Goal: Use online tool/utility: Use online tool/utility

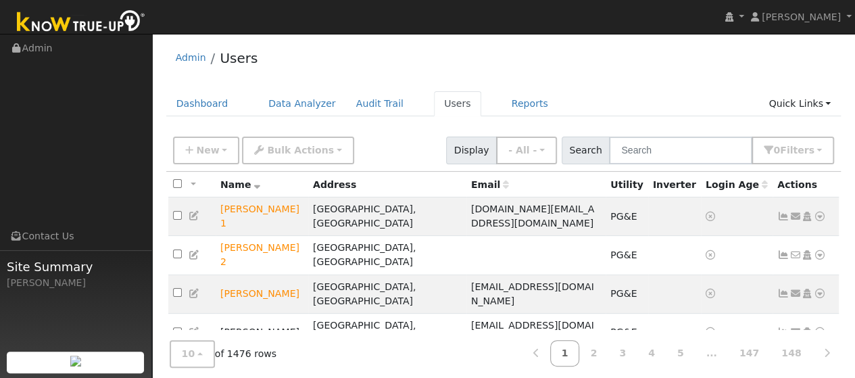
click at [351, 51] on div "Admin Users" at bounding box center [503, 61] width 675 height 41
click at [704, 156] on input "text" at bounding box center [680, 150] width 143 height 28
click at [434, 107] on link "Users" at bounding box center [457, 103] width 47 height 25
click at [699, 158] on input "text" at bounding box center [680, 150] width 143 height 28
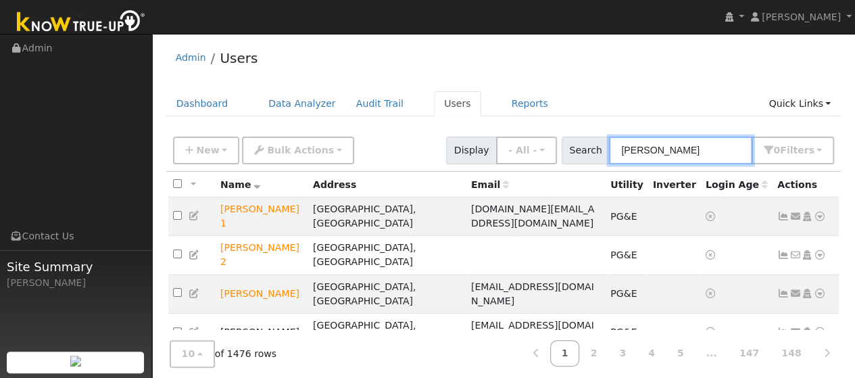
type input "robert"
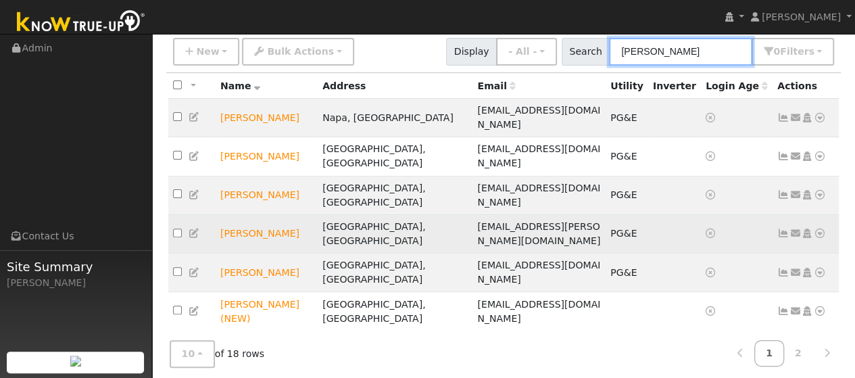
scroll to position [101, 0]
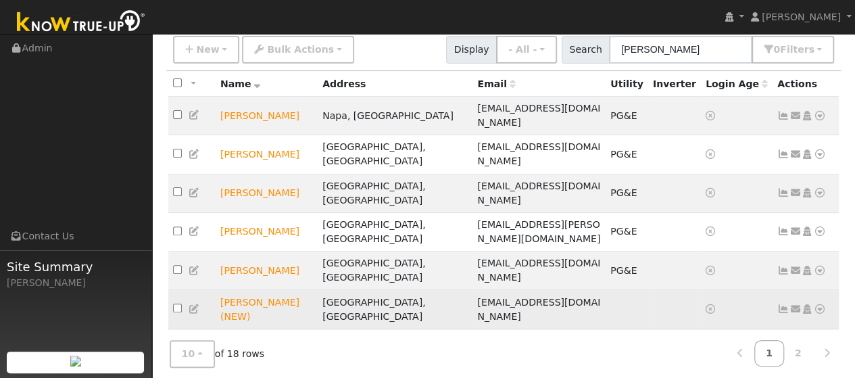
click at [818, 304] on icon at bounding box center [819, 308] width 12 height 9
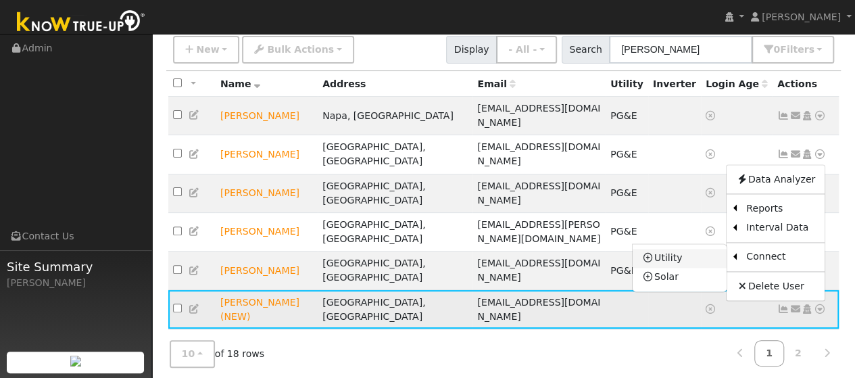
click at [663, 249] on link "Utility" at bounding box center [679, 258] width 94 height 19
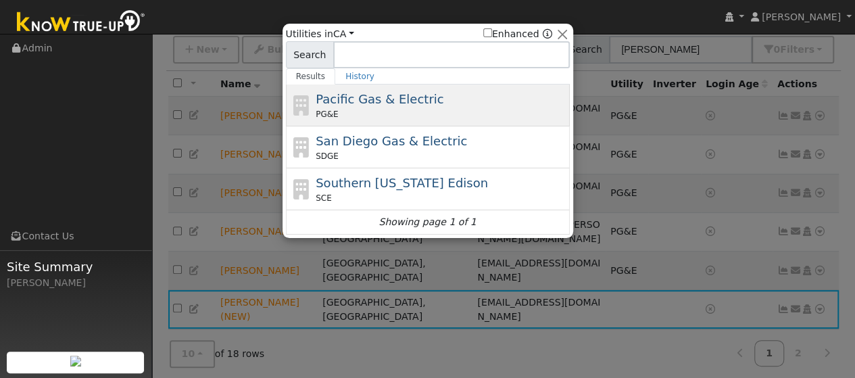
click at [360, 100] on span "Pacific Gas & Electric" at bounding box center [380, 99] width 128 height 14
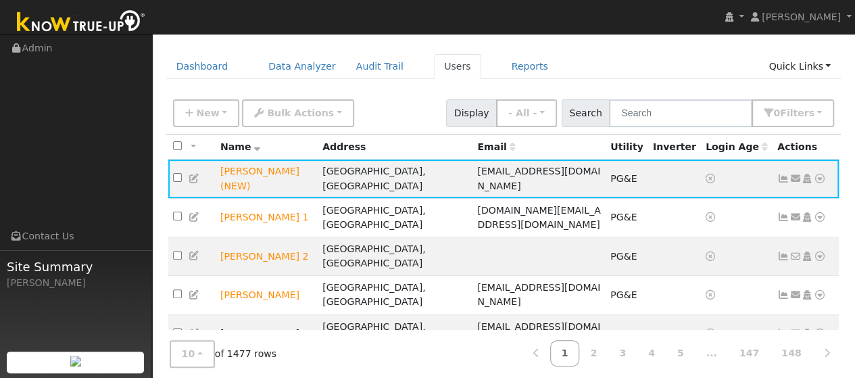
scroll to position [82, 0]
click at [819, 173] on icon at bounding box center [819, 177] width 12 height 9
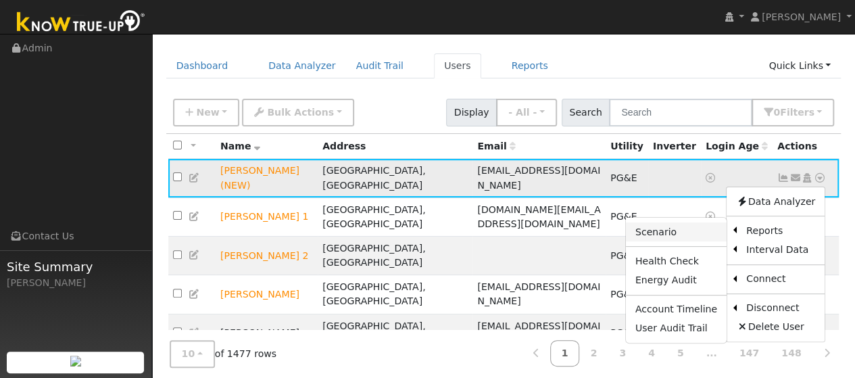
click at [686, 225] on link "Scenario" at bounding box center [676, 231] width 101 height 19
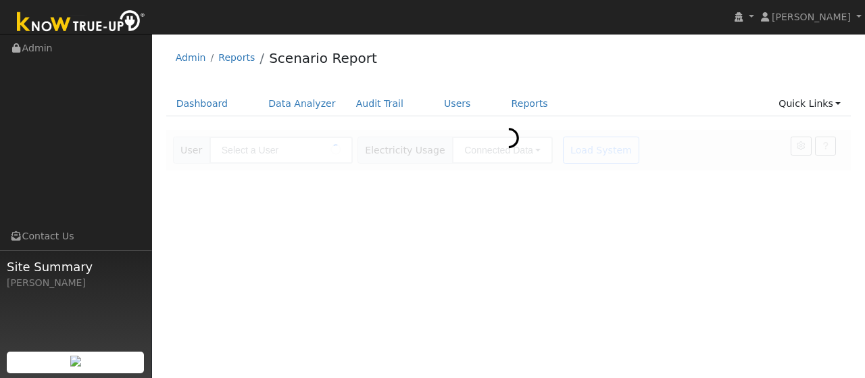
type input "[PERSON_NAME] (NEW)"
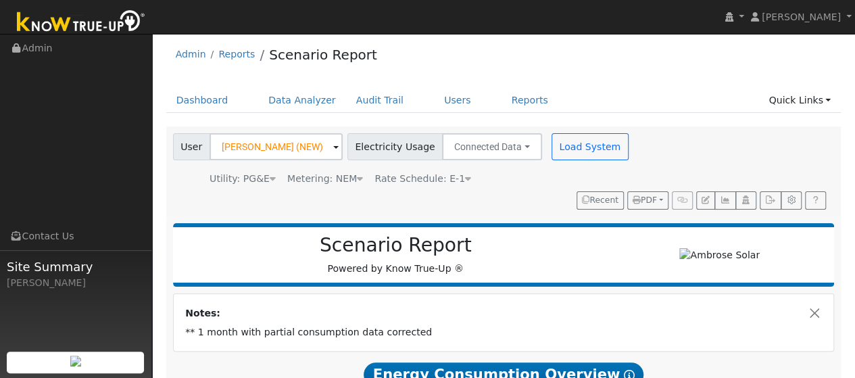
scroll to position [2, 0]
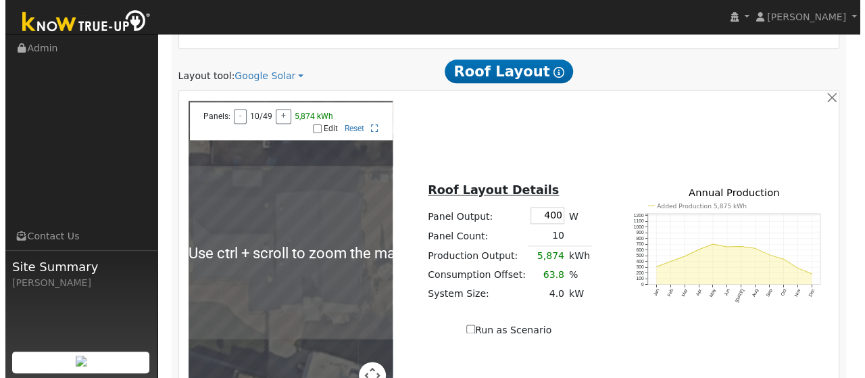
scroll to position [946, 0]
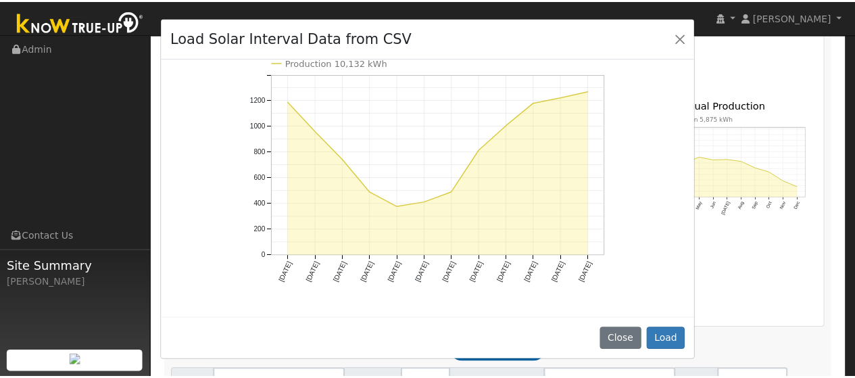
scroll to position [138, 0]
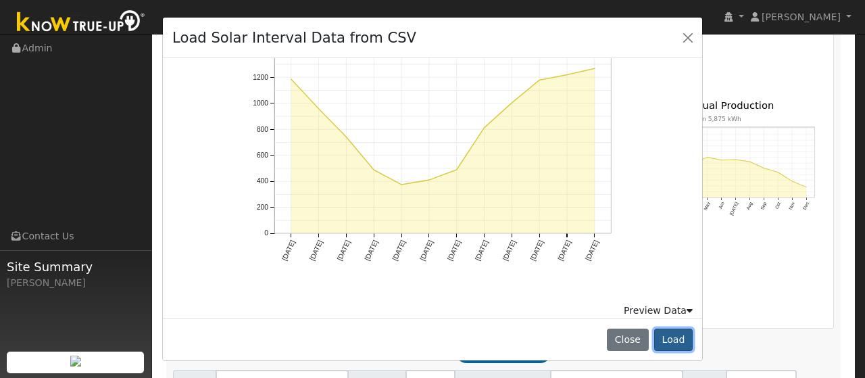
click at [670, 335] on button "Load" at bounding box center [673, 339] width 39 height 23
type input "10132"
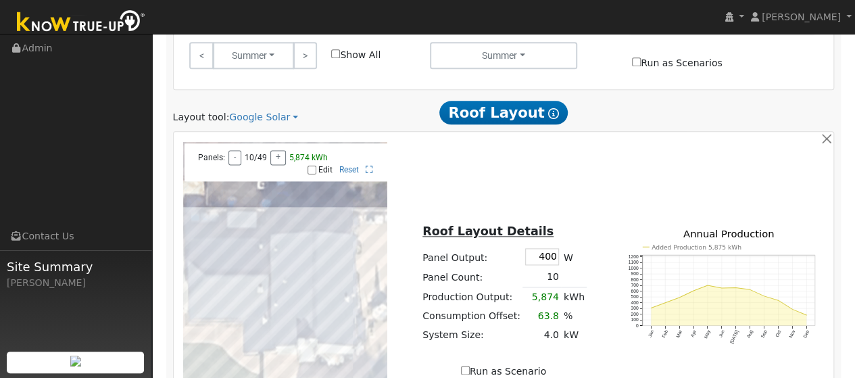
scroll to position [946, 0]
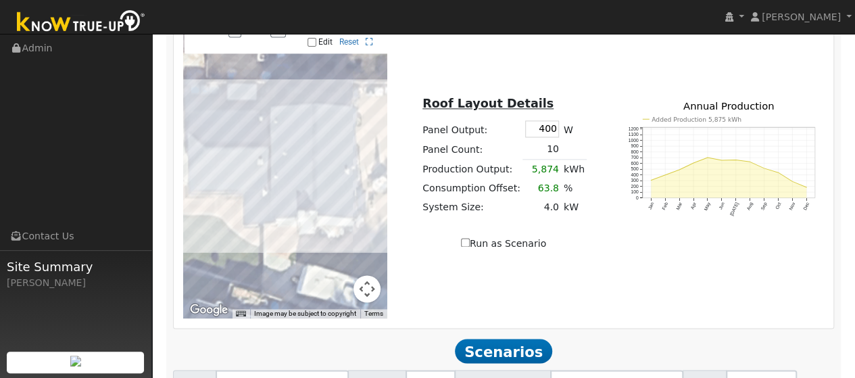
type input "4"
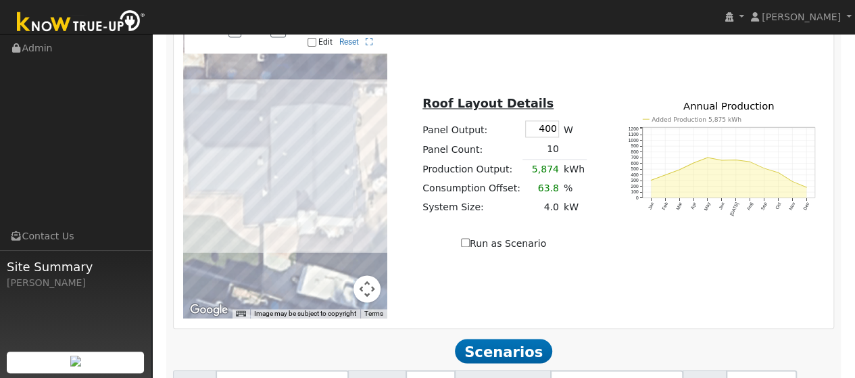
type input "2"
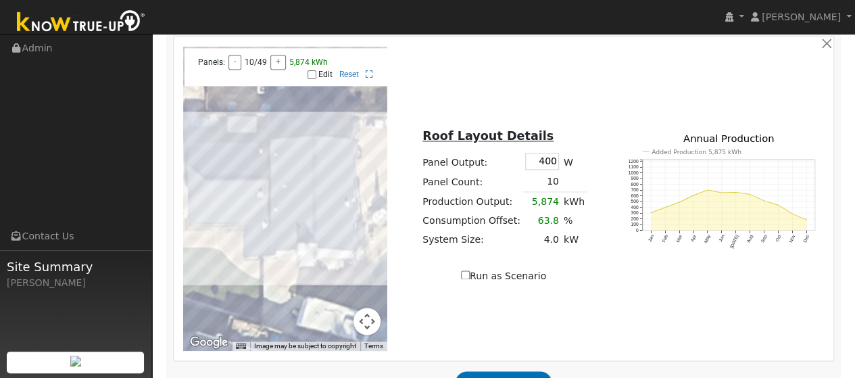
checkbox input "false"
type input "6.8"
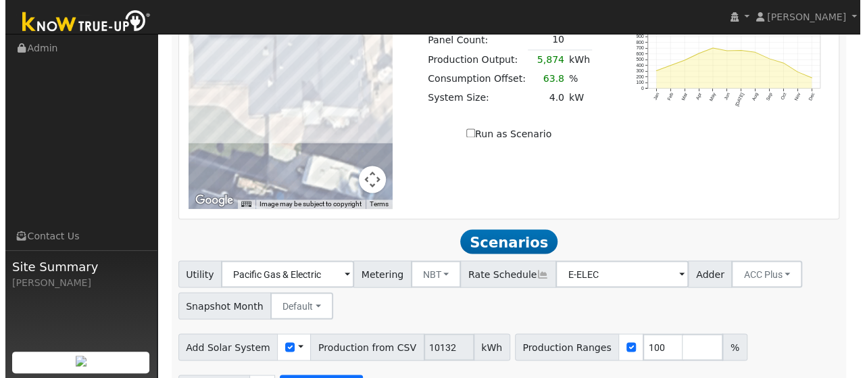
scroll to position [1063, 0]
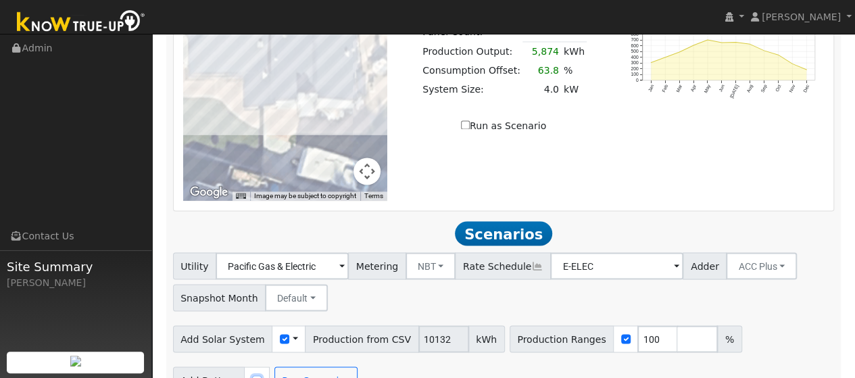
click at [252, 375] on input "checkbox" at bounding box center [256, 379] width 9 height 9
checkbox input "true"
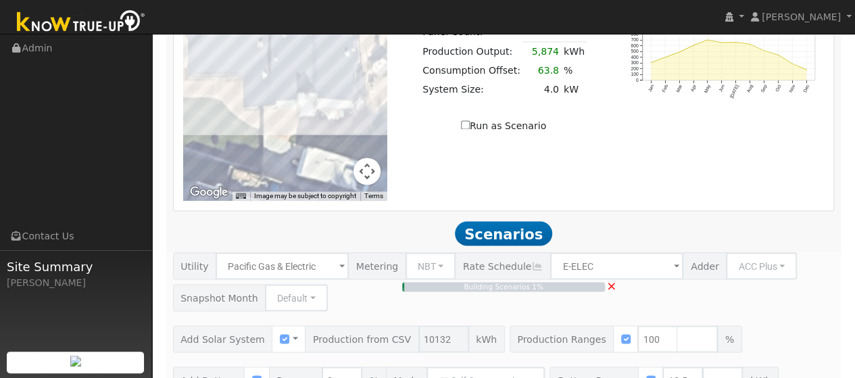
type input "$11,952"
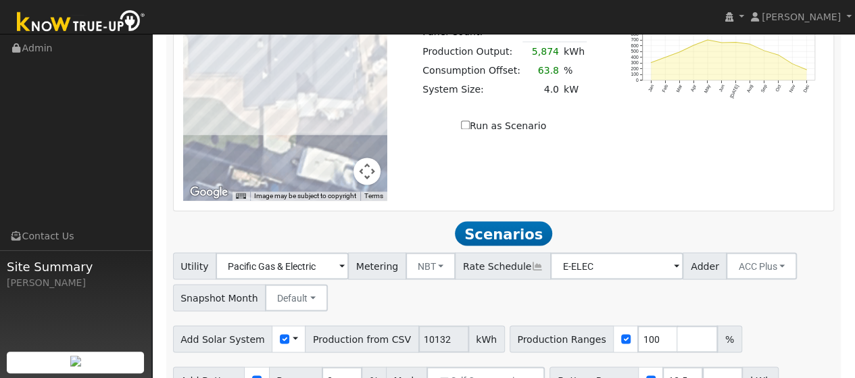
drag, startPoint x: 696, startPoint y: 203, endPoint x: 642, endPoint y: 117, distance: 102.0
click at [642, 247] on div "Utility Pacific Gas & Electric Metering NBT NEM NBT Rate Schedule E-ELEC Adder …" at bounding box center [503, 279] width 666 height 64
click at [706, 366] on input "number" at bounding box center [722, 379] width 41 height 27
type input "27"
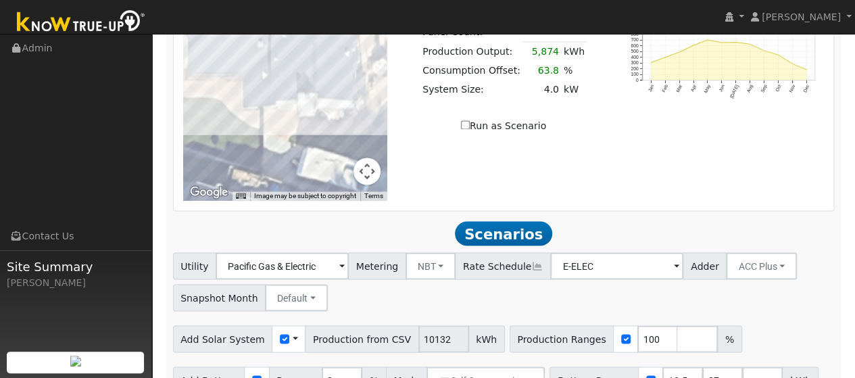
click at [289, 325] on div "Use CSV Data" at bounding box center [289, 338] width 34 height 27
click at [293, 332] on span at bounding box center [295, 339] width 5 height 14
click at [305, 353] on link "Use CSV Data" at bounding box center [329, 362] width 94 height 19
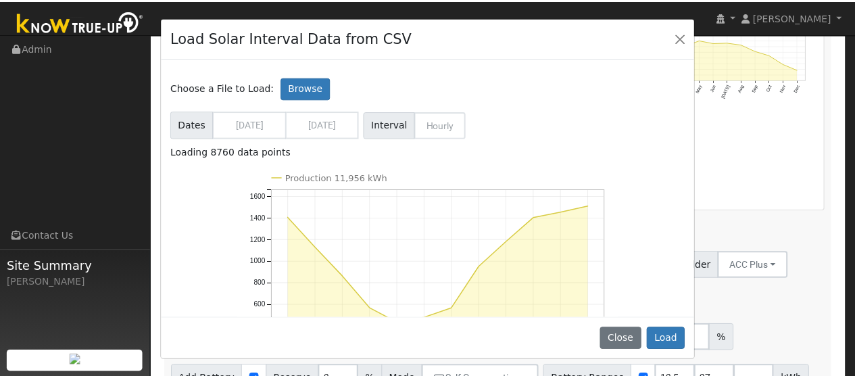
scroll to position [138, 0]
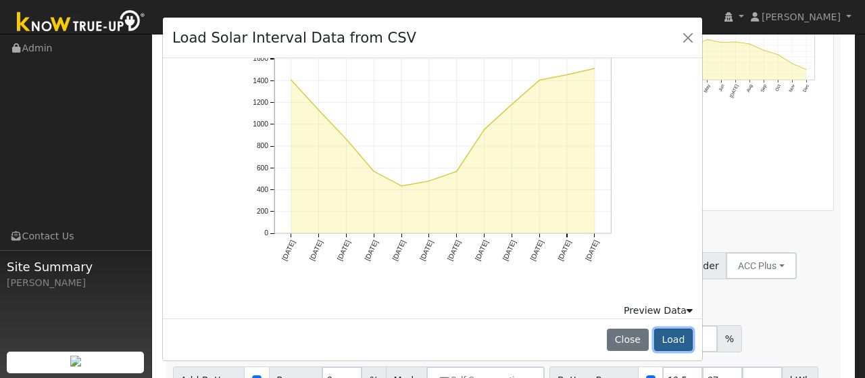
click at [668, 332] on button "Load" at bounding box center [673, 339] width 39 height 23
type input "11956"
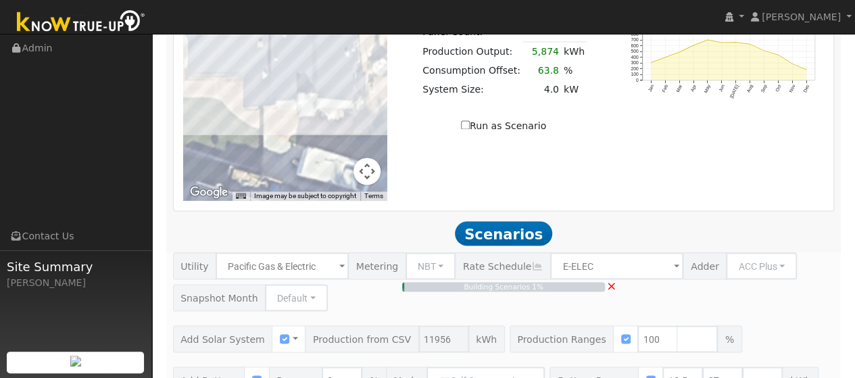
type input "8.0"
type input "$27,897"
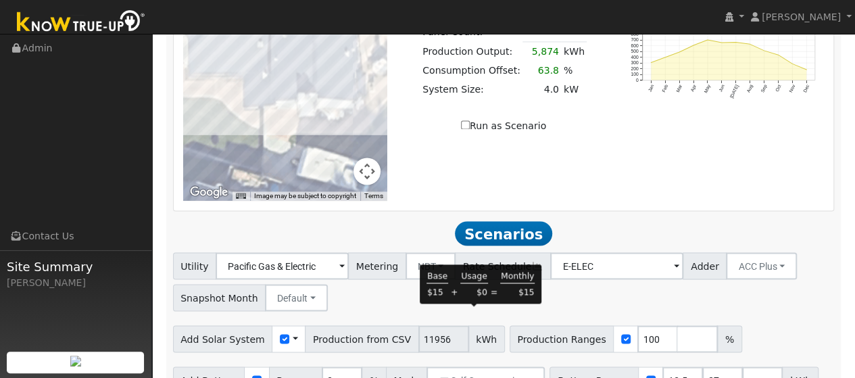
type input "$18,089"
type input "$32,400"
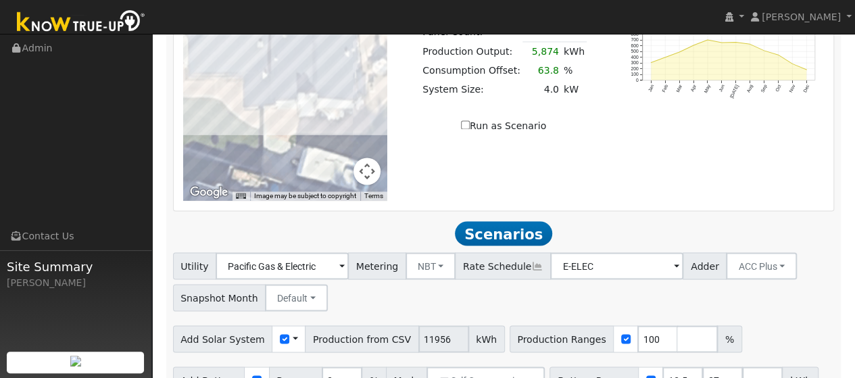
type input "$13,229"
type input "$16,200"
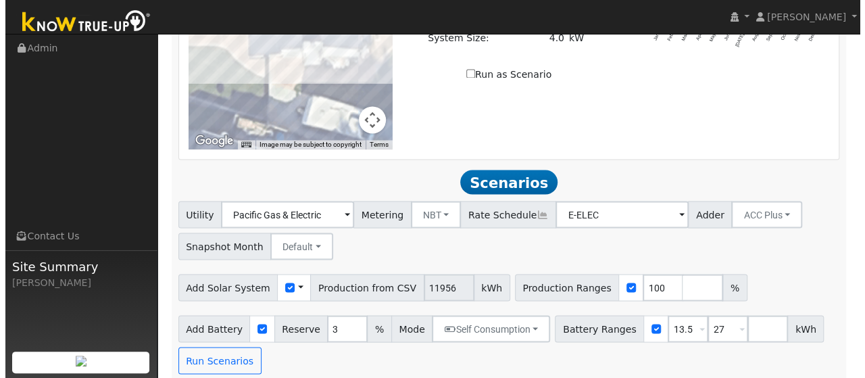
scroll to position [1115, 0]
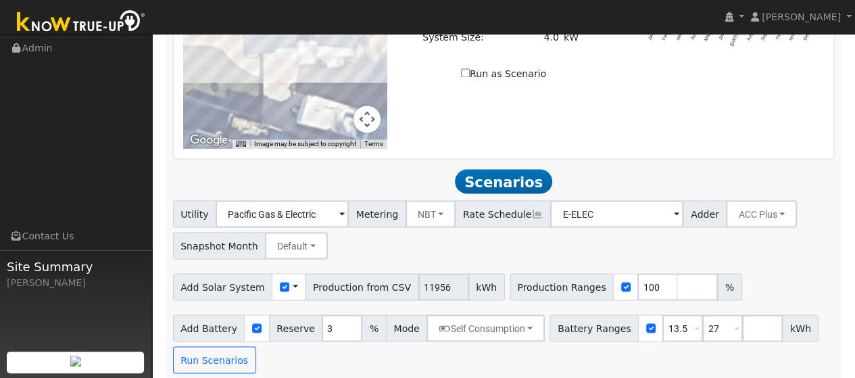
click at [293, 280] on span at bounding box center [295, 287] width 5 height 14
click at [309, 301] on link "Use CSV Data" at bounding box center [329, 310] width 94 height 19
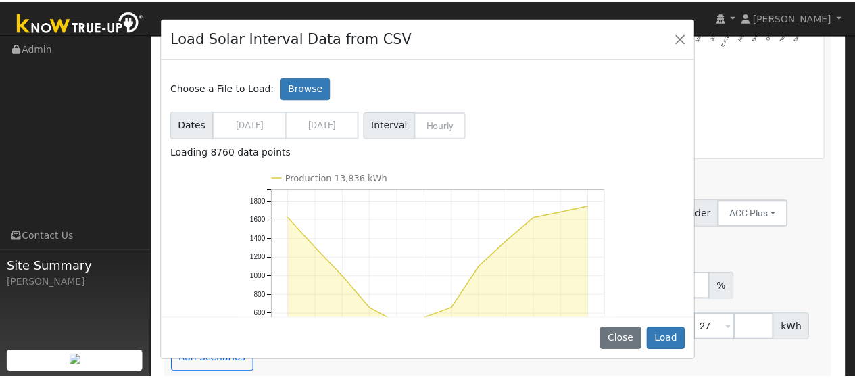
scroll to position [138, 0]
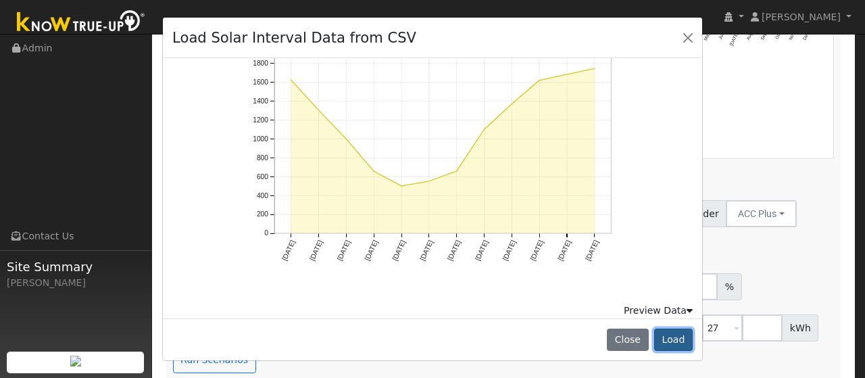
click at [680, 347] on button "Load" at bounding box center [673, 339] width 39 height 23
type input "13836"
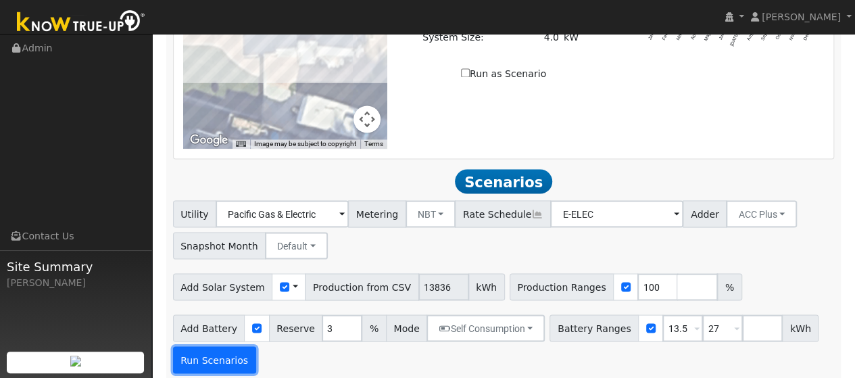
click at [214, 346] on button "Run Scenarios" at bounding box center [214, 359] width 83 height 27
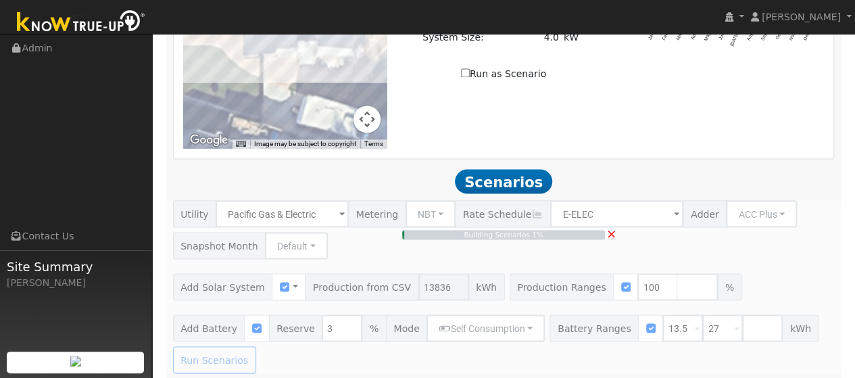
type input "9.2"
type input "$32,284"
type input "$14,545"
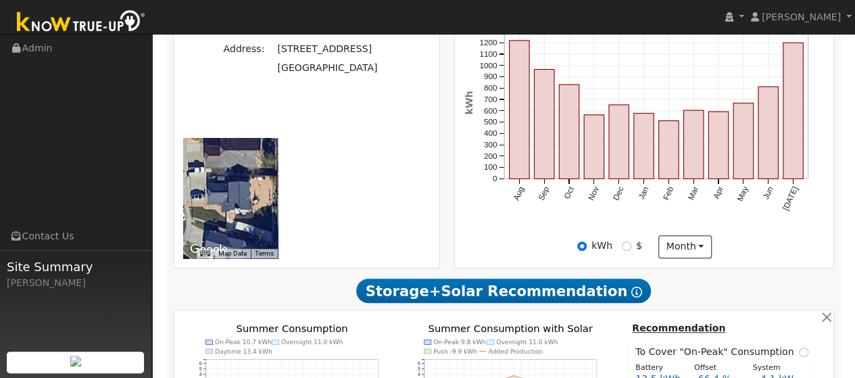
scroll to position [343, 0]
